Goal: Task Accomplishment & Management: Use online tool/utility

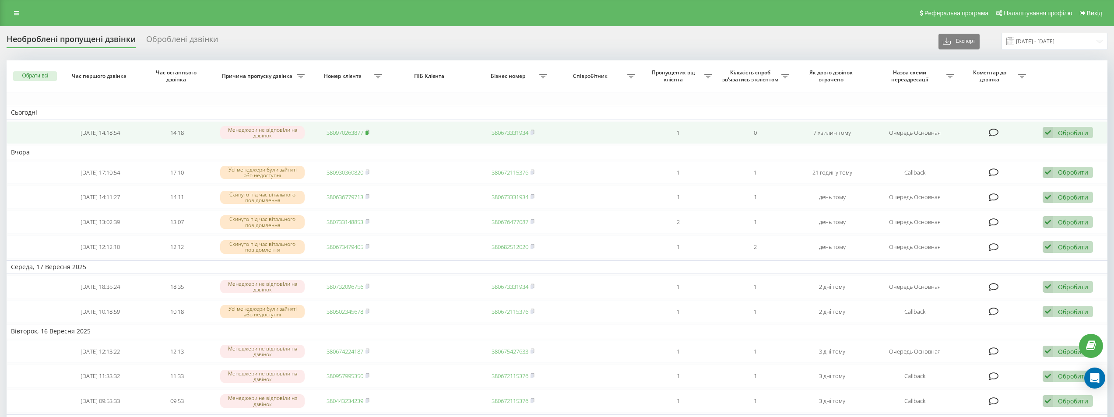
click at [368, 132] on rect at bounding box center [366, 133] width 3 height 4
click at [348, 135] on link "380970263877" at bounding box center [344, 133] width 37 height 8
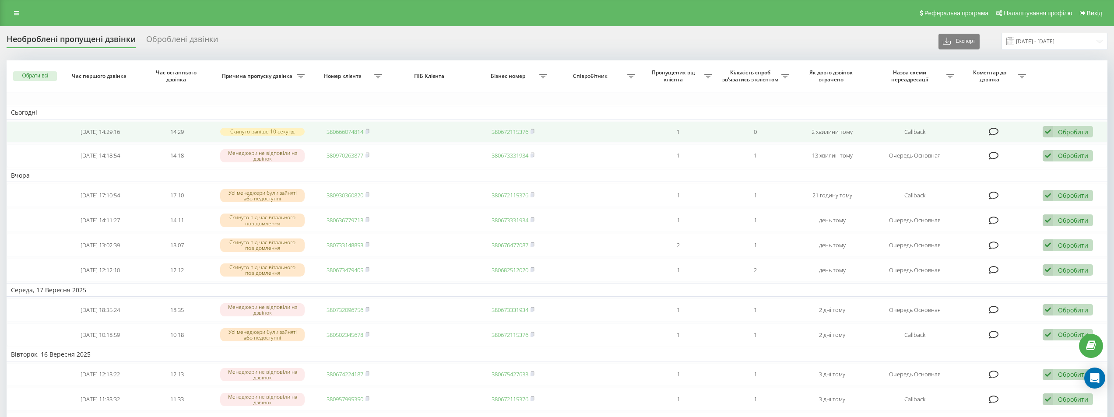
click at [349, 128] on link "380666074814" at bounding box center [344, 132] width 37 height 8
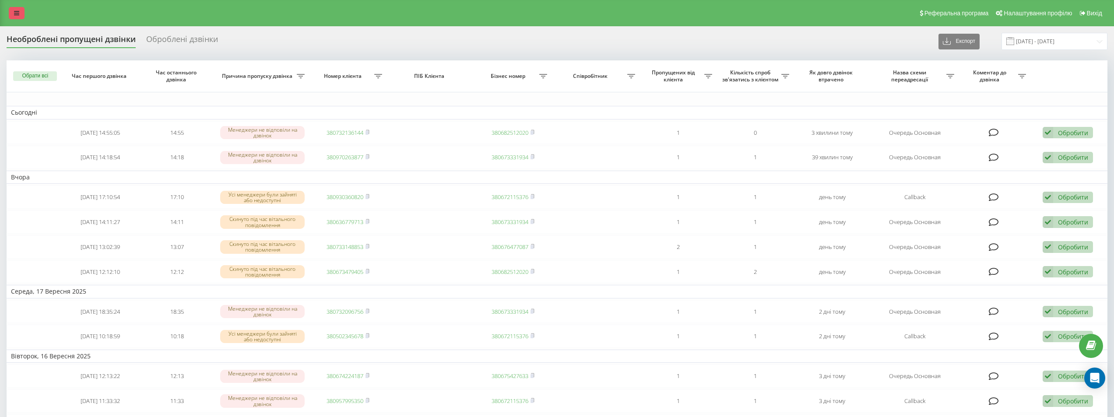
click at [14, 12] on link at bounding box center [17, 13] width 16 height 12
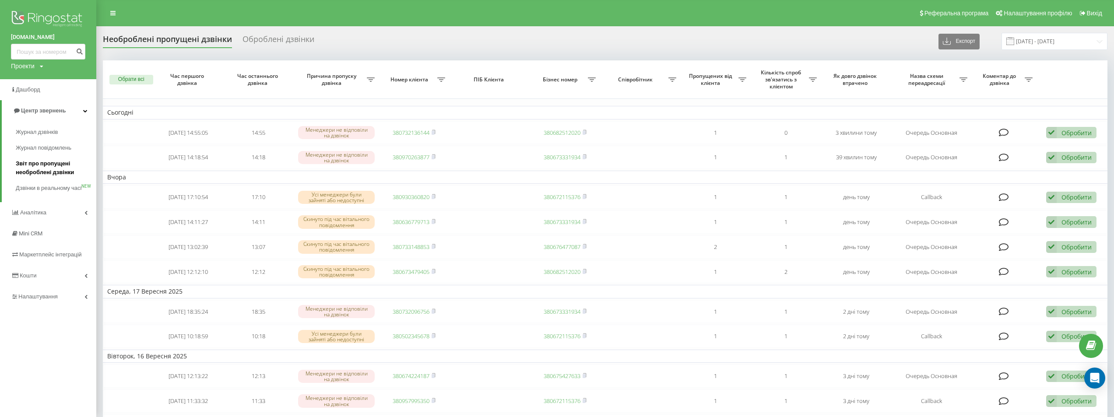
click at [36, 168] on span "Звіт про пропущені необроблені дзвінки" at bounding box center [54, 168] width 76 height 18
